Goal: Task Accomplishment & Management: Use online tool/utility

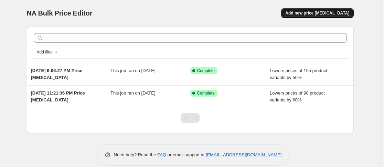
click at [318, 11] on span "Add new price change job" at bounding box center [318, 13] width 64 height 6
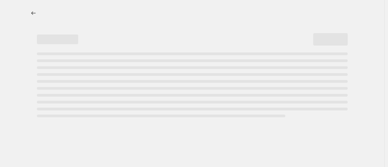
select select "percentage"
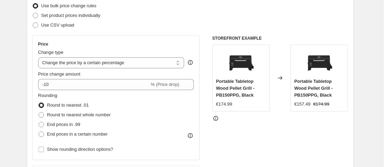
scroll to position [103, 0]
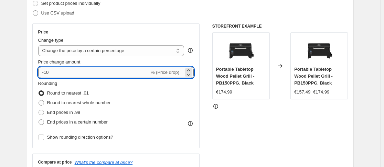
click at [69, 75] on input "-10" at bounding box center [93, 72] width 111 height 11
type input "-1"
type input "-50"
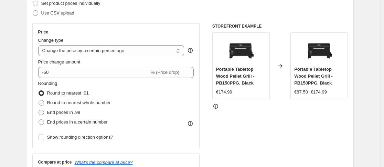
click at [68, 112] on span "End prices in .99" at bounding box center [63, 112] width 33 height 5
click at [39, 110] on input "End prices in .99" at bounding box center [39, 110] width 0 height 0
radio input "true"
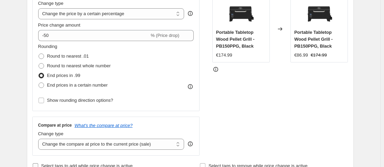
scroll to position [207, 0]
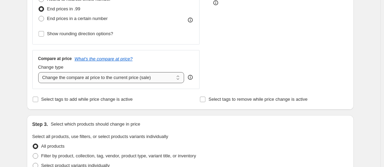
click at [130, 83] on select "Change the compare at price to the current price (sale) Change the compare at p…" at bounding box center [111, 77] width 146 height 11
select select "remove"
click at [40, 72] on select "Change the compare at price to the current price (sale) Change the compare at p…" at bounding box center [111, 77] width 146 height 11
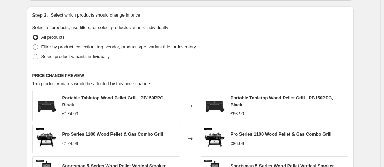
scroll to position [283, 0]
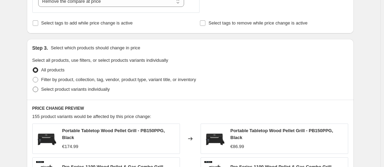
click at [55, 88] on span "Select product variants individually" at bounding box center [75, 88] width 69 height 5
click at [33, 87] on input "Select product variants individually" at bounding box center [33, 86] width 0 height 0
radio input "true"
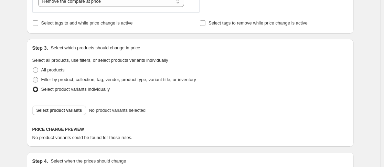
click at [55, 79] on span "Filter by product, collection, tag, vendor, product type, variant title, or inv…" at bounding box center [118, 79] width 155 height 5
click at [33, 77] on input "Filter by product, collection, tag, vendor, product type, variant title, or inv…" at bounding box center [33, 77] width 0 height 0
radio input "true"
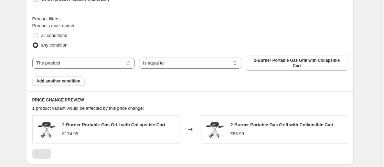
scroll to position [386, 0]
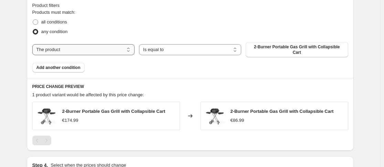
click at [80, 50] on select "The product The product's collection The product's tag The product's vendor The…" at bounding box center [83, 49] width 102 height 11
select select "vendor"
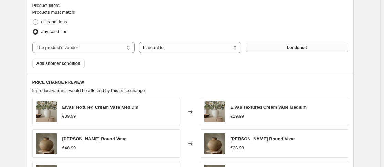
click at [286, 49] on button "Londoncit" at bounding box center [297, 48] width 102 height 10
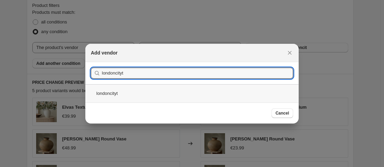
type input "londoncityt"
click at [142, 94] on div "londoncityt" at bounding box center [192, 93] width 214 height 18
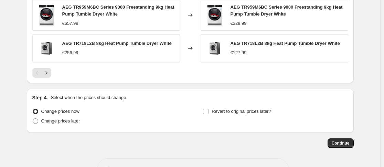
scroll to position [574, 0]
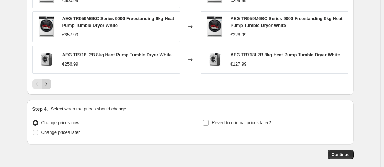
click at [50, 82] on icon "Next" at bounding box center [46, 84] width 7 height 7
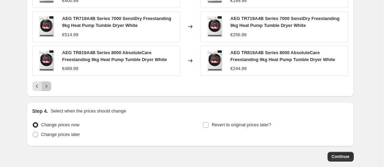
drag, startPoint x: 48, startPoint y: 86, endPoint x: 54, endPoint y: 87, distance: 5.6
click at [49, 86] on icon "Next" at bounding box center [46, 86] width 7 height 7
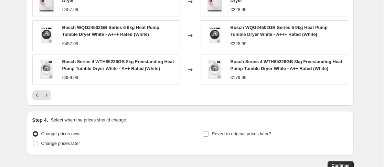
scroll to position [617, 0]
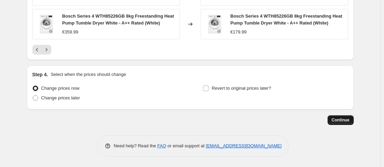
click at [349, 121] on span "Continue" at bounding box center [341, 120] width 18 height 6
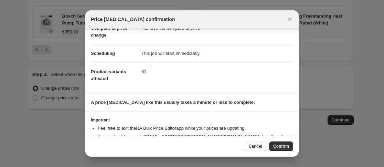
scroll to position [60, 0]
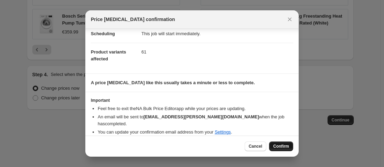
click at [278, 147] on span "Confirm" at bounding box center [281, 146] width 16 height 6
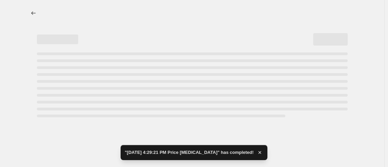
select select "percentage"
select select "remove"
select select "vendor"
